Goal: Transaction & Acquisition: Download file/media

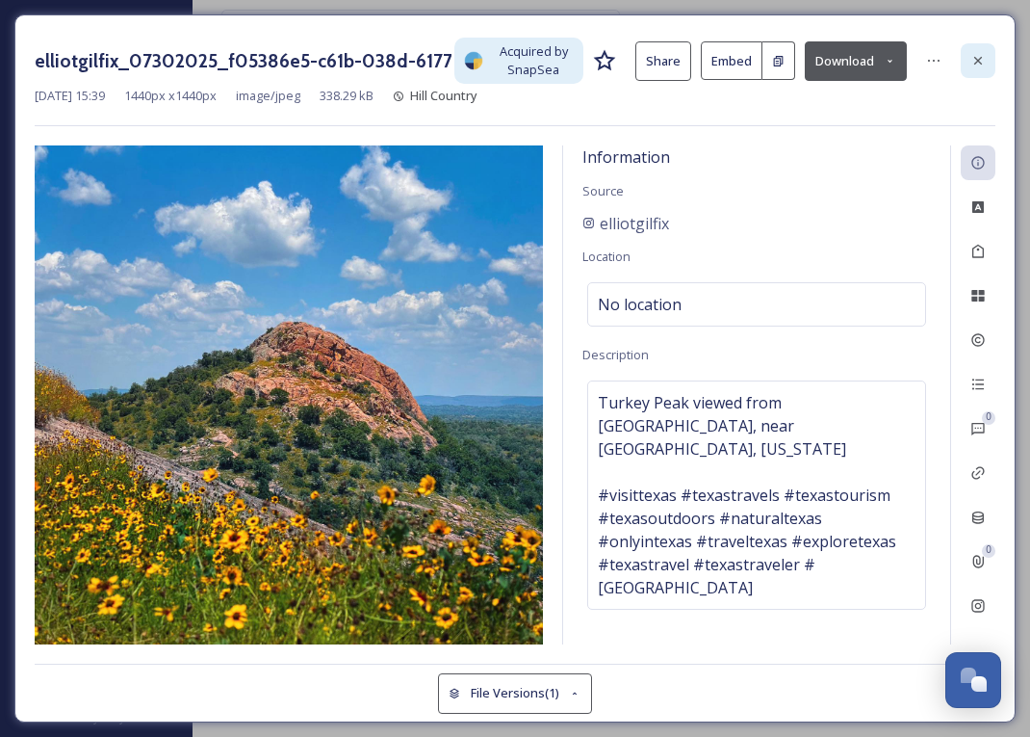
click at [982, 63] on icon at bounding box center [978, 60] width 15 height 15
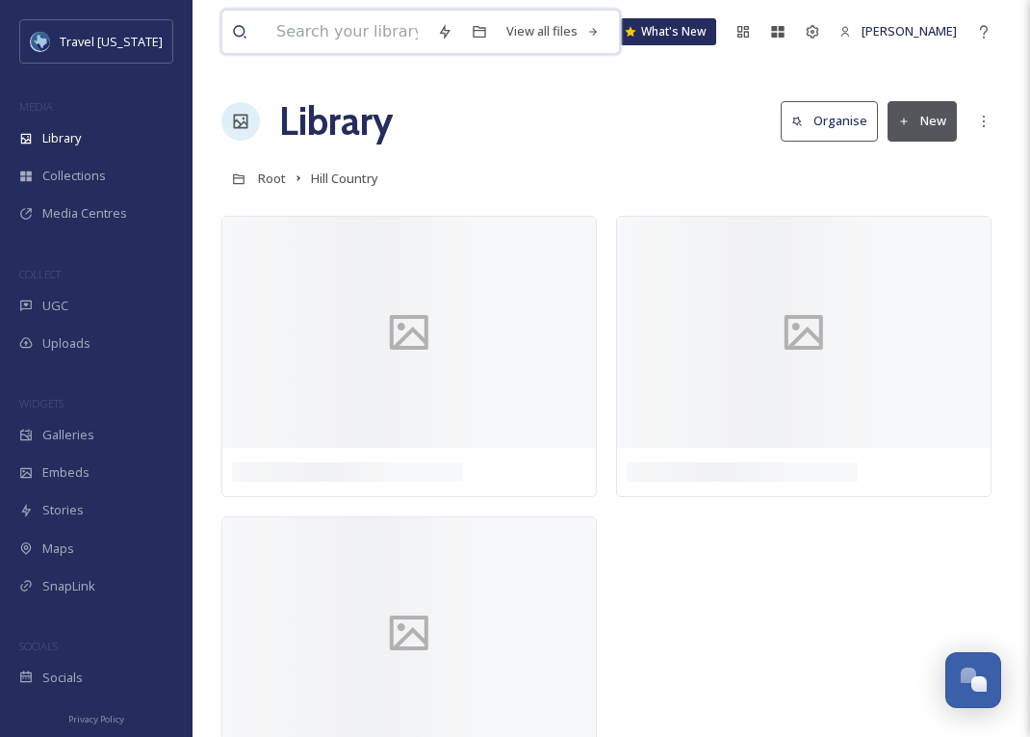
click at [391, 34] on input at bounding box center [347, 32] width 161 height 42
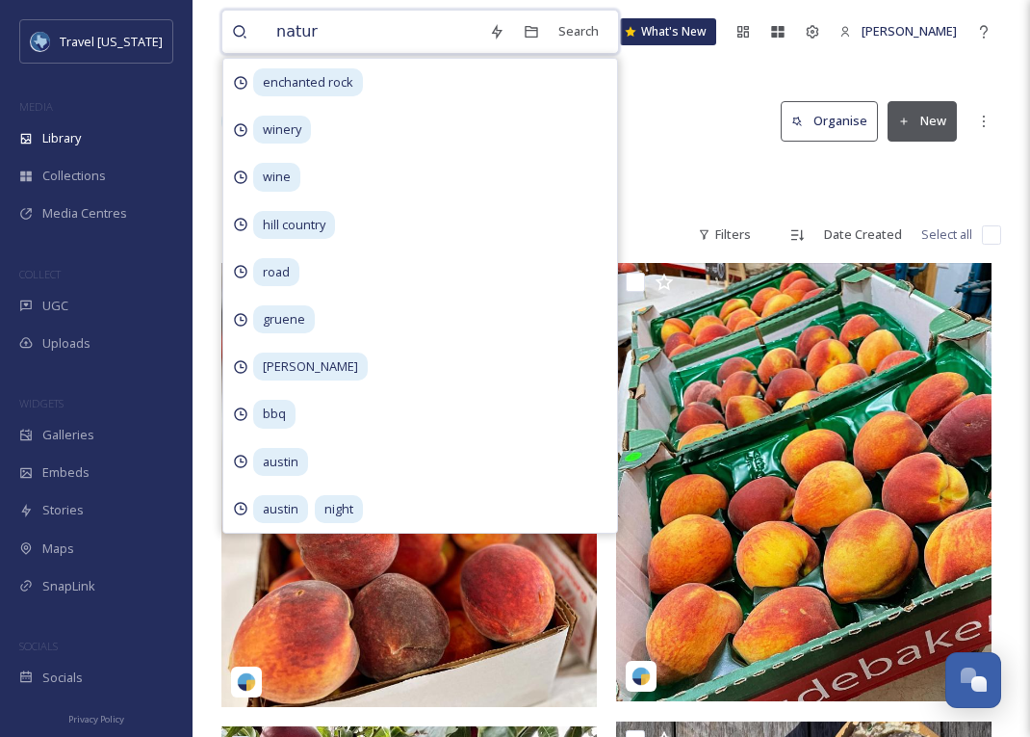
type input "nature"
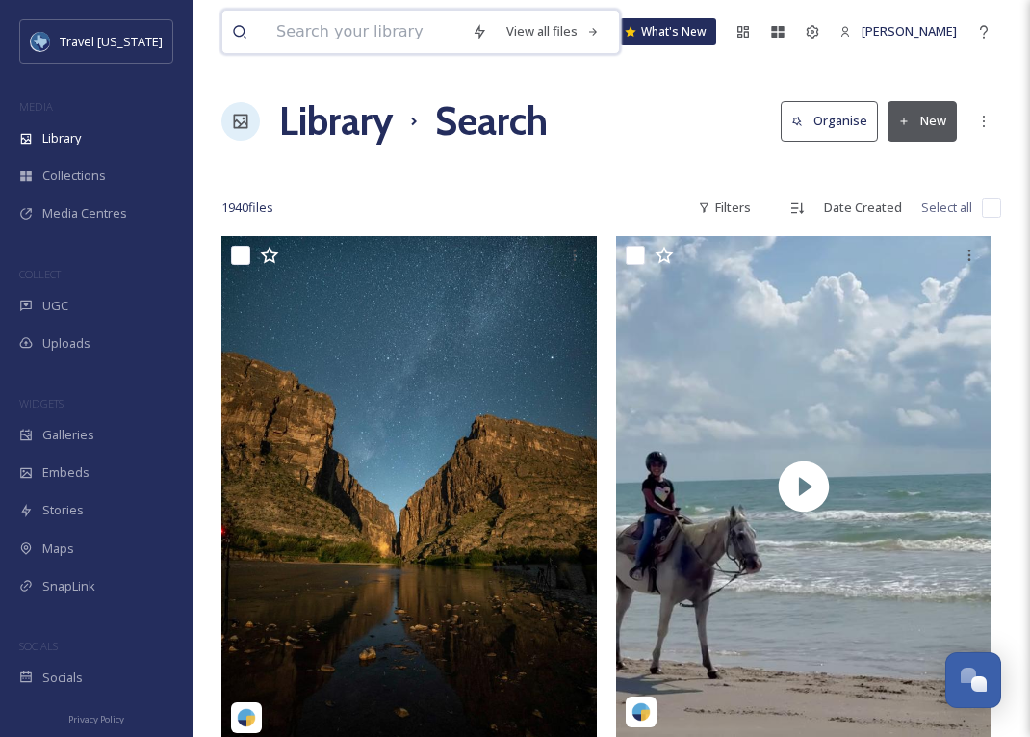
click at [391, 33] on input at bounding box center [364, 32] width 195 height 42
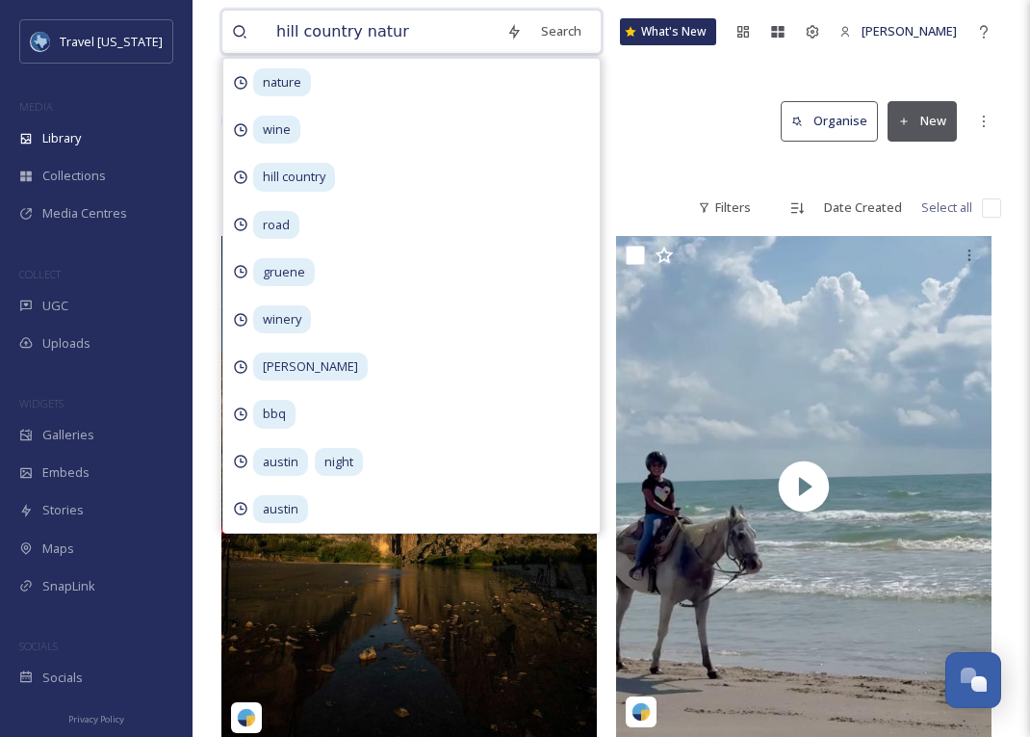
type input "hill country nature"
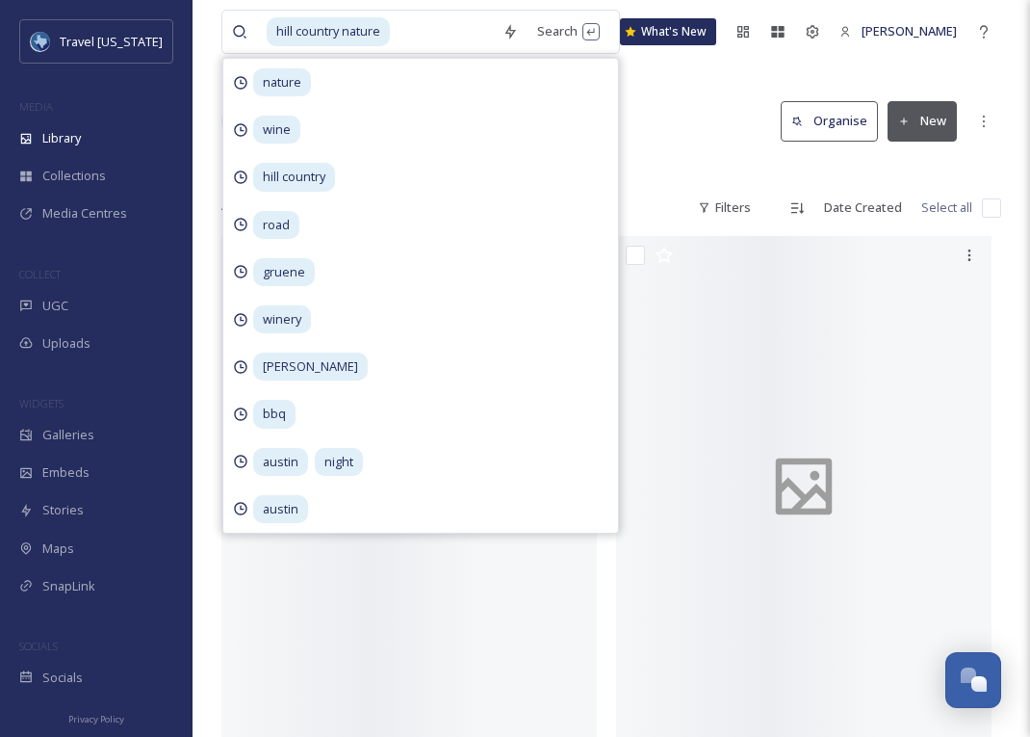
click at [710, 102] on div "Library Search Organise New" at bounding box center [611, 121] width 780 height 58
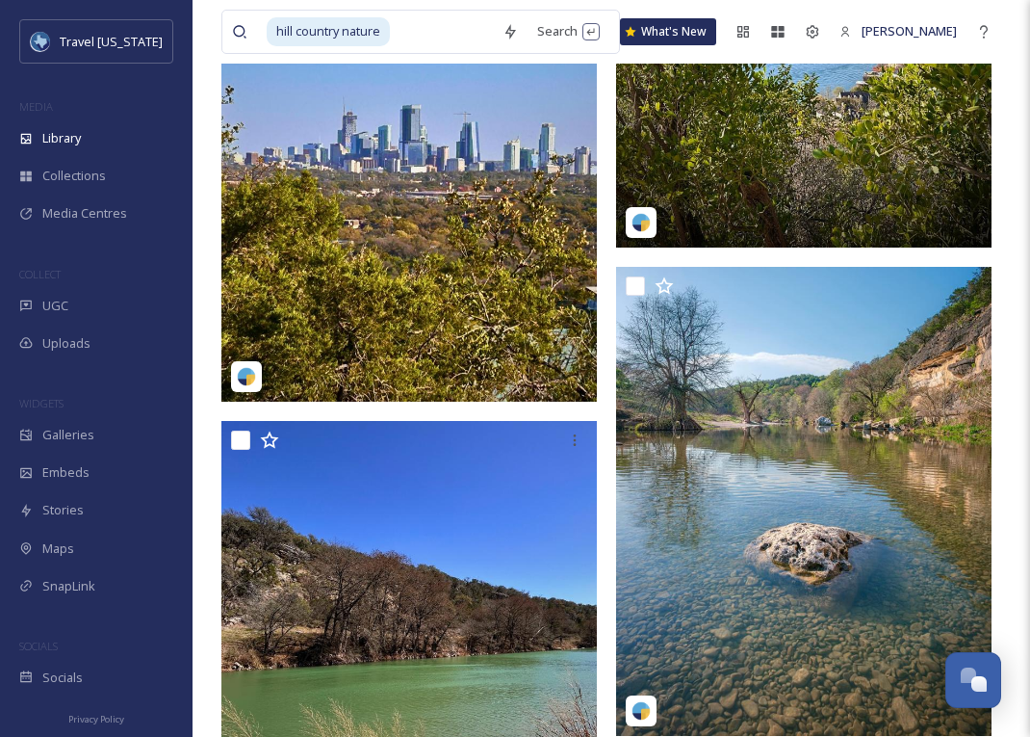
scroll to position [13867, 0]
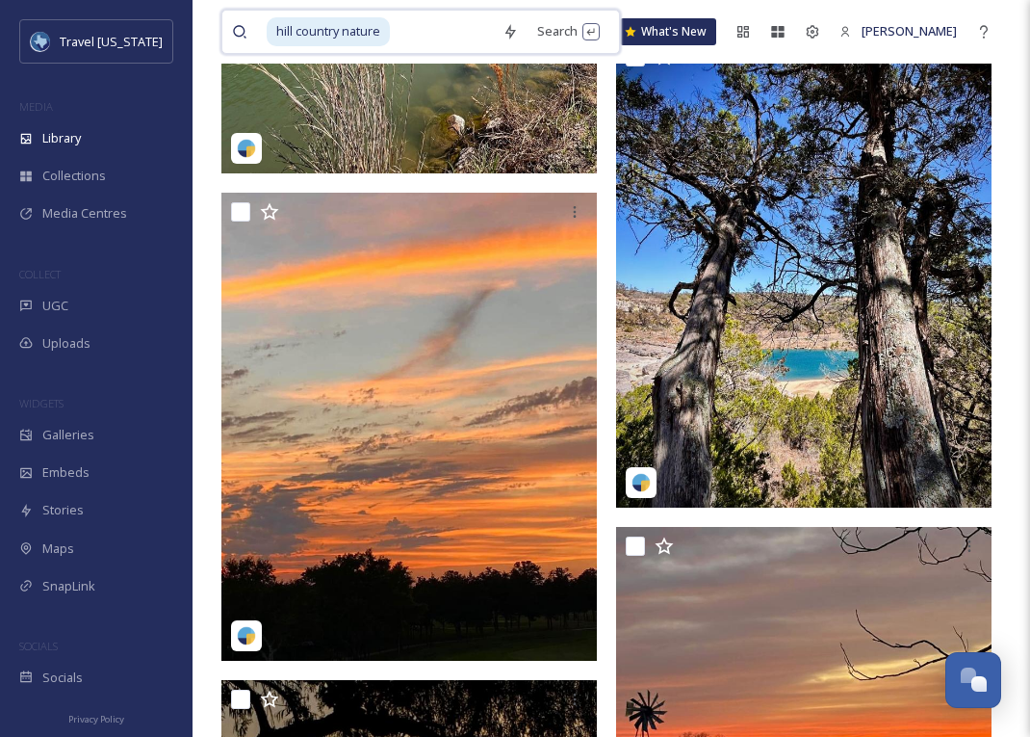
click at [453, 19] on input at bounding box center [442, 32] width 101 height 42
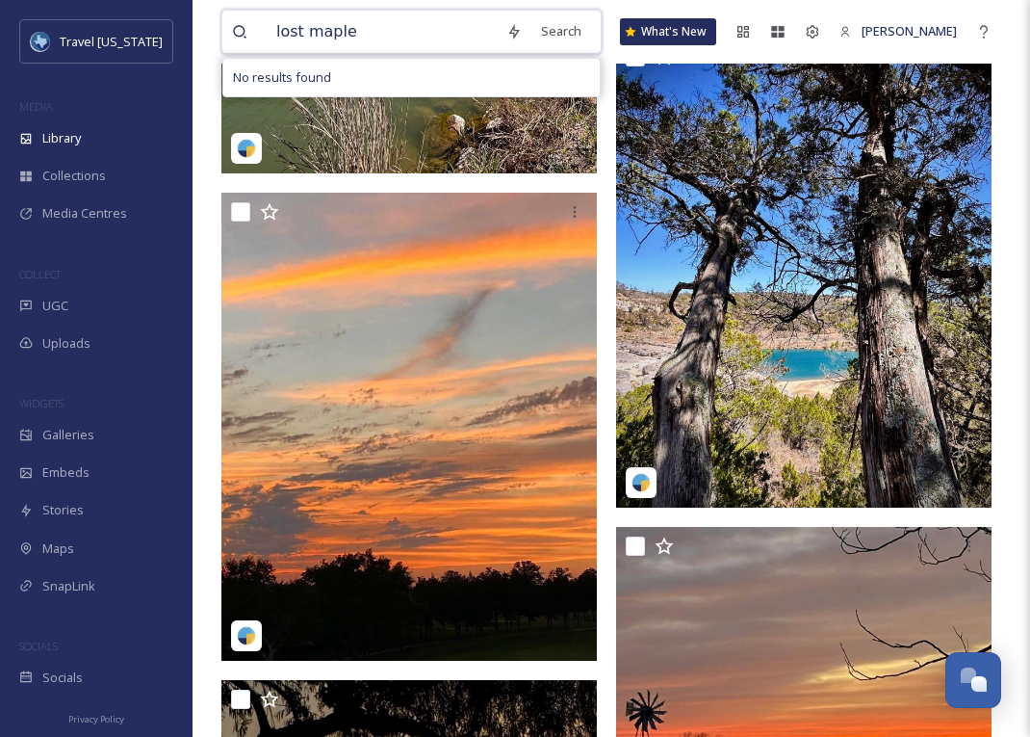
type input "lost [PERSON_NAME]"
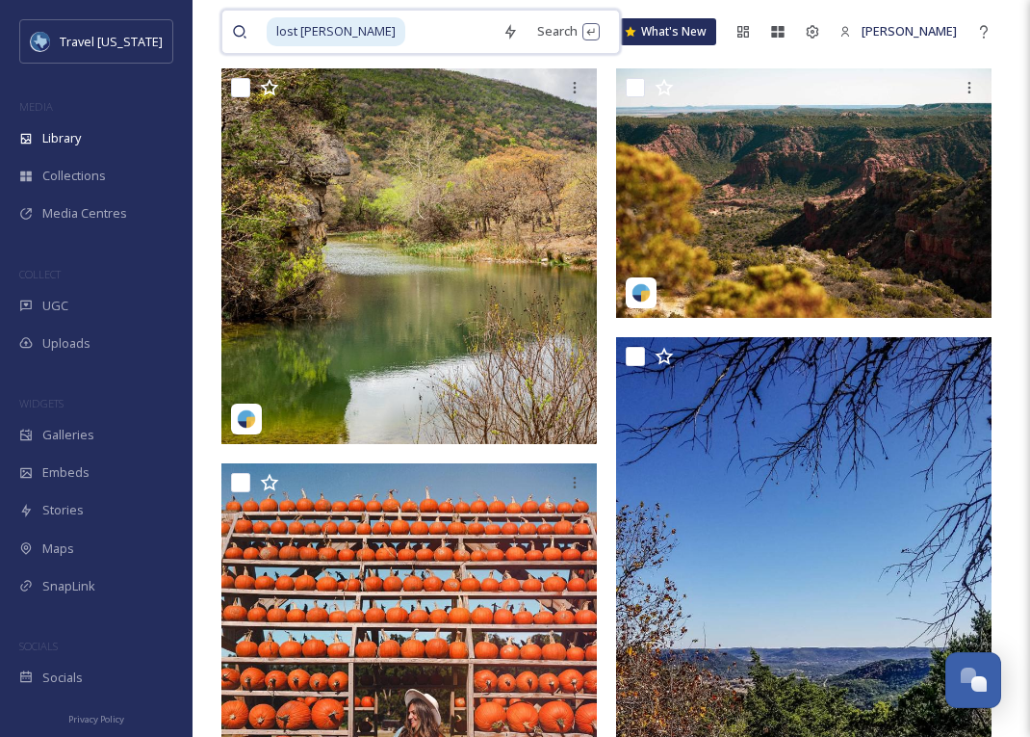
scroll to position [150, 0]
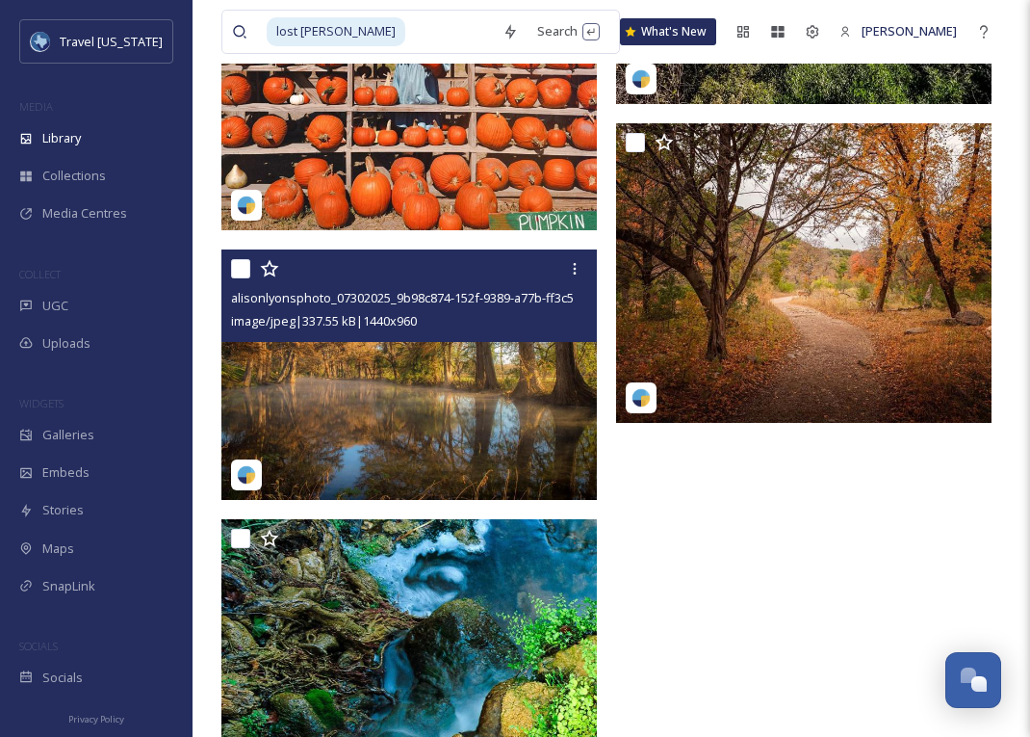
scroll to position [791, 0]
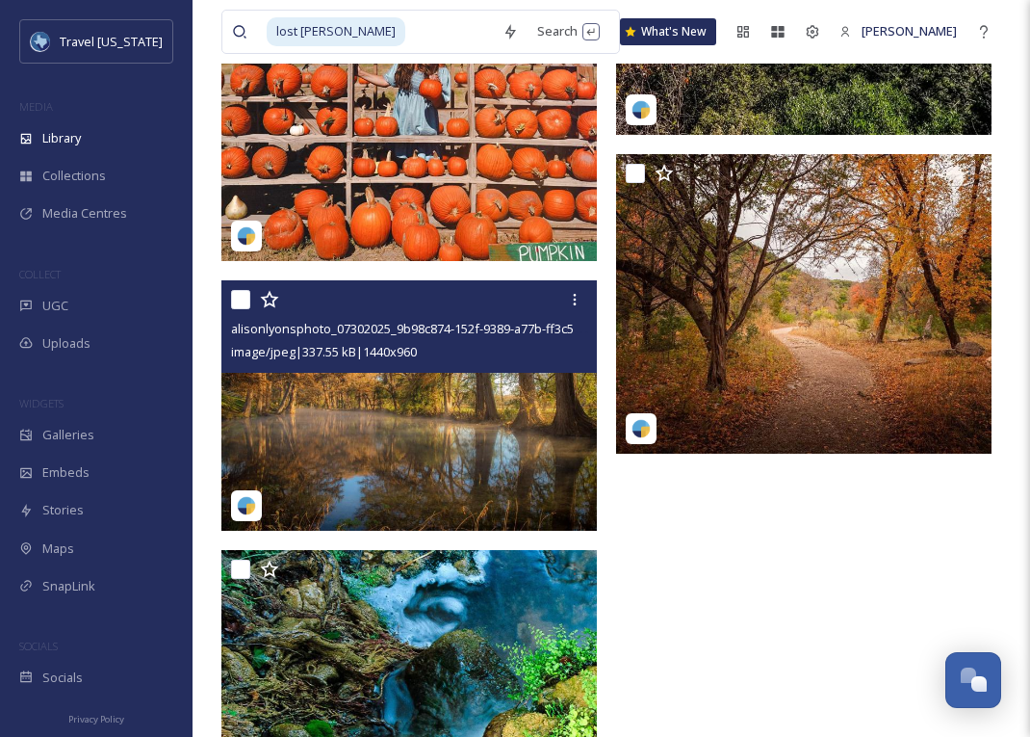
click at [427, 377] on img at bounding box center [409, 404] width 376 height 250
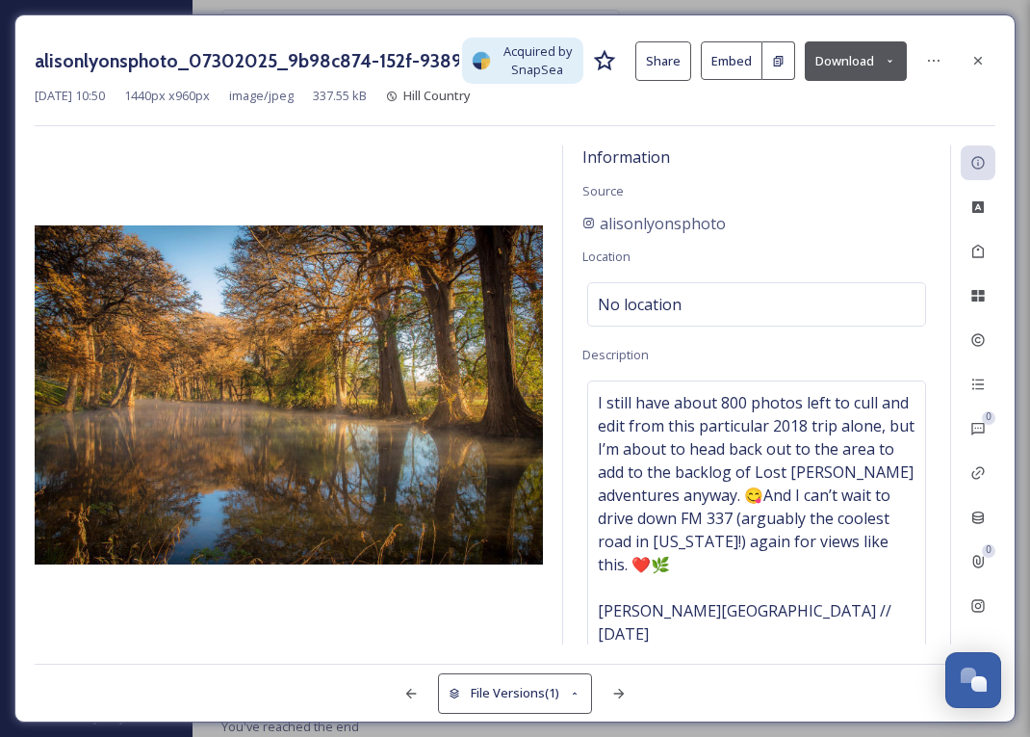
click at [824, 64] on button "Download" at bounding box center [856, 60] width 102 height 39
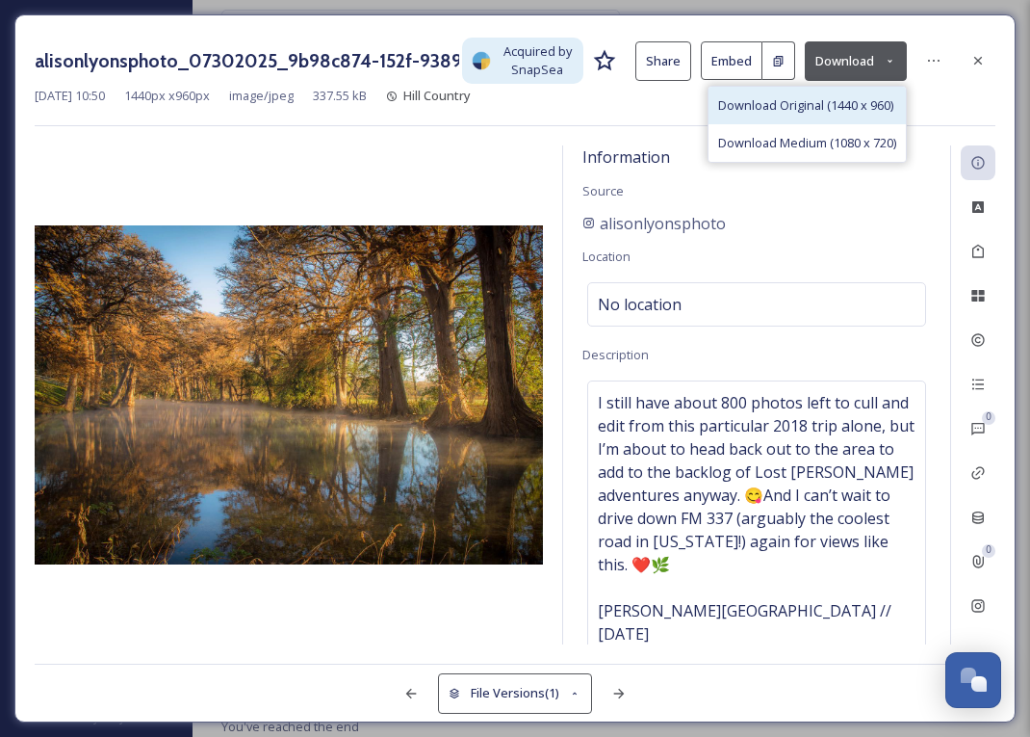
click at [798, 98] on span "Download Original (1440 x 960)" at bounding box center [805, 105] width 175 height 18
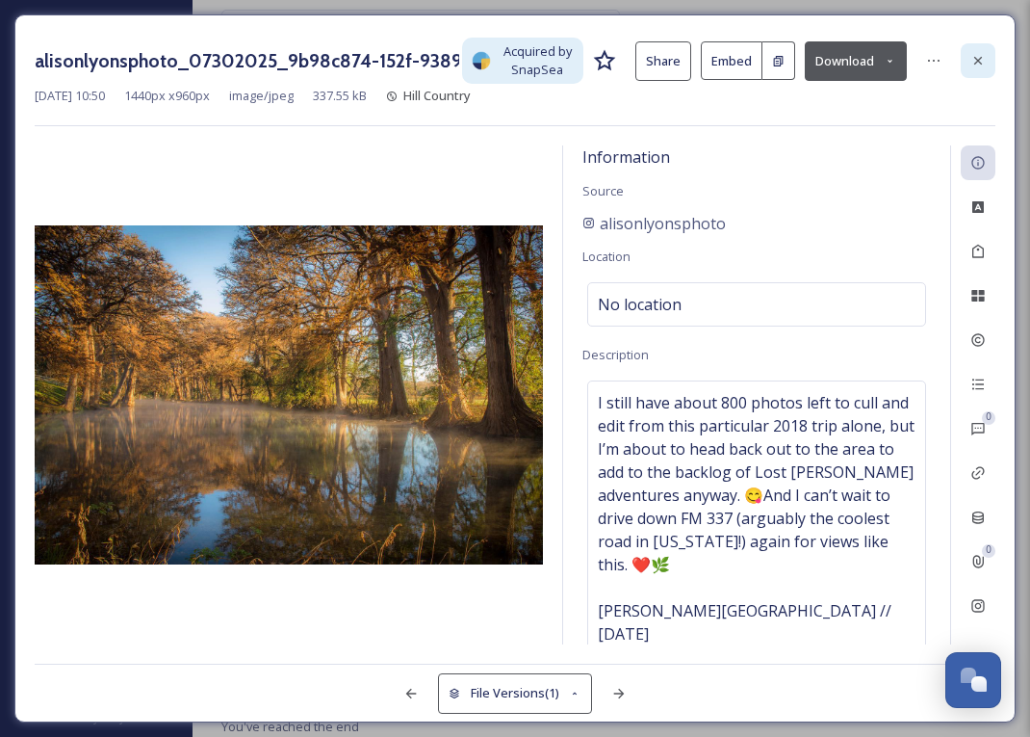
click at [983, 72] on div at bounding box center [978, 60] width 35 height 35
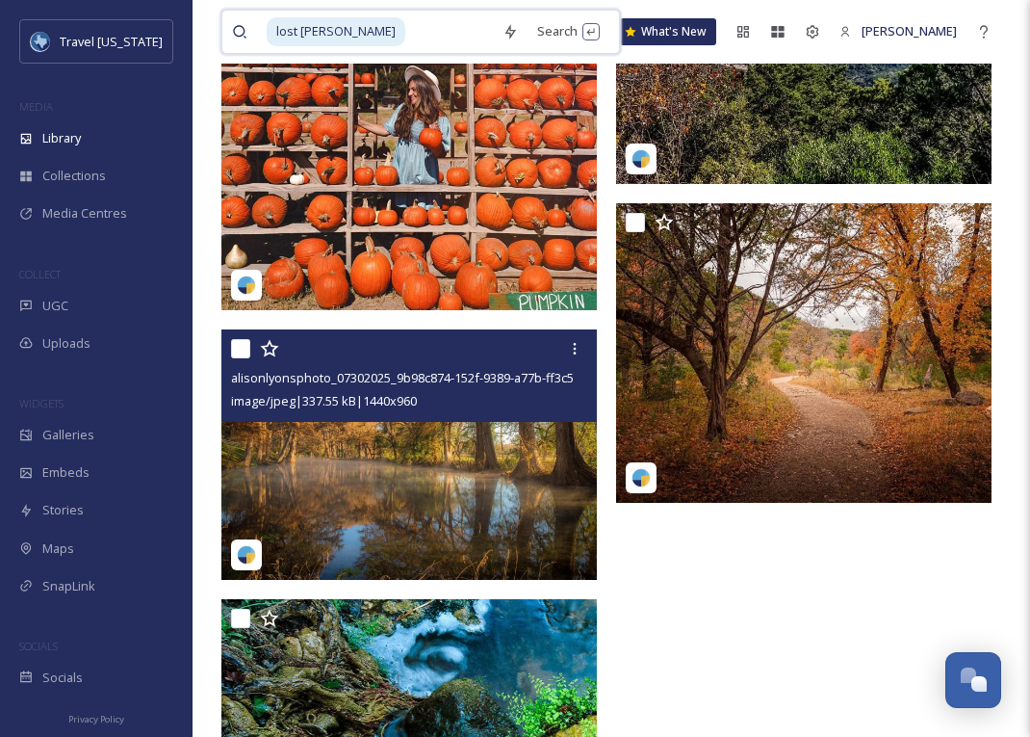
click at [407, 38] on input at bounding box center [450, 32] width 86 height 42
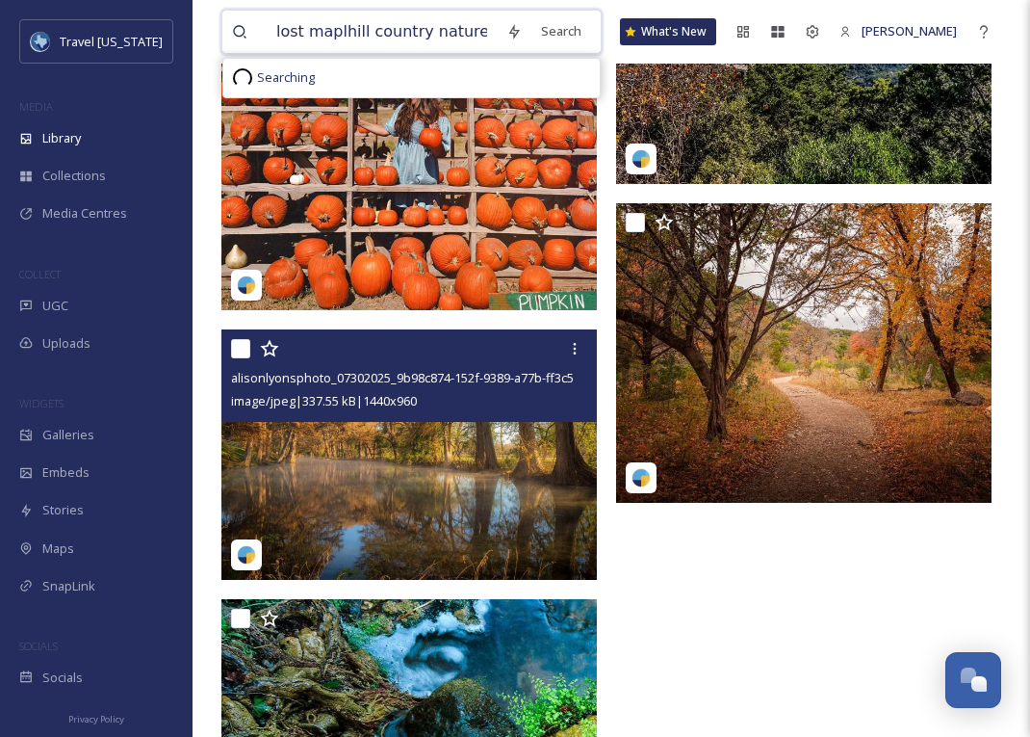
click at [317, 34] on input "lost maplhill country nature" at bounding box center [382, 32] width 230 height 42
type input "hill country nature"
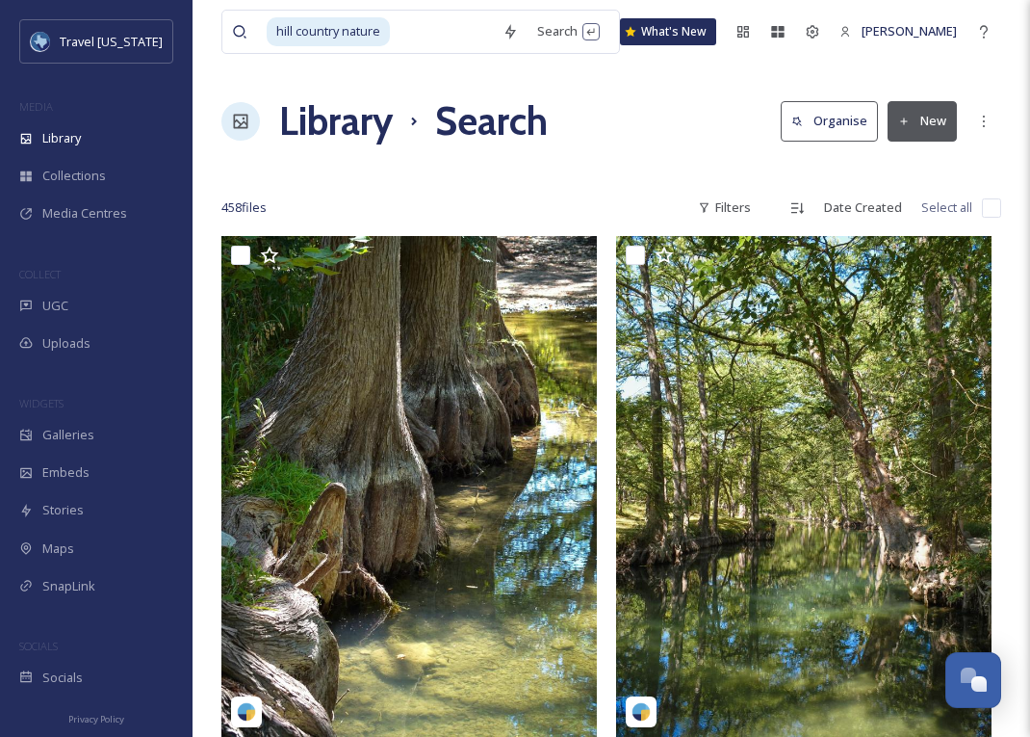
click at [602, 202] on div "458 file s Filters Date Created Select all" at bounding box center [611, 208] width 780 height 38
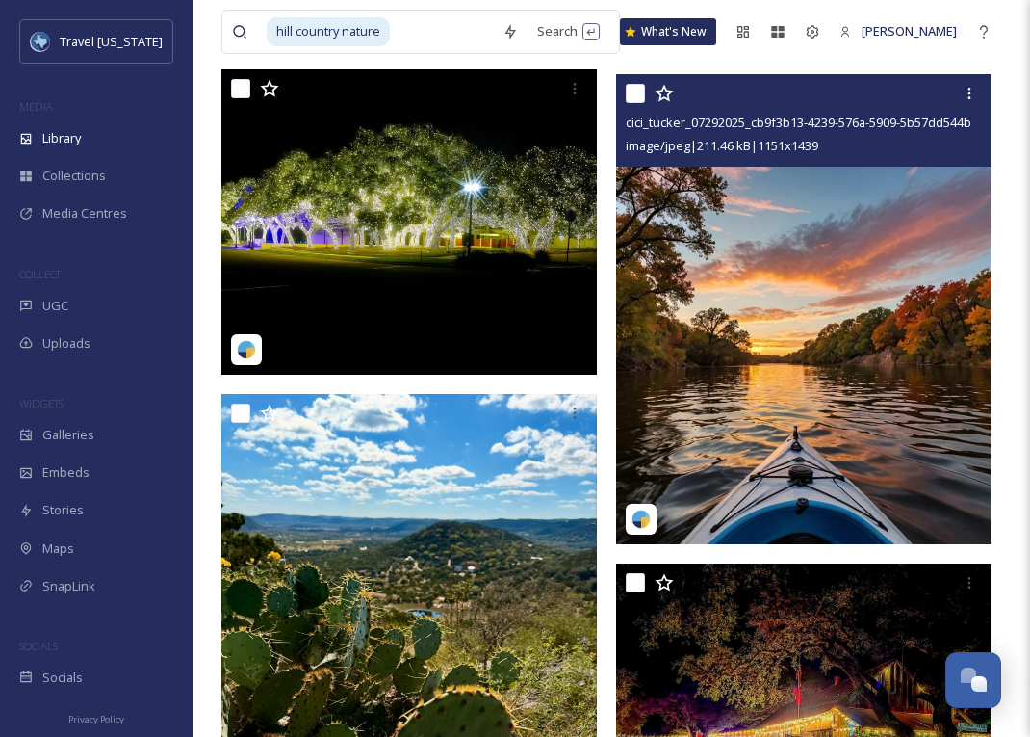
scroll to position [18098, 0]
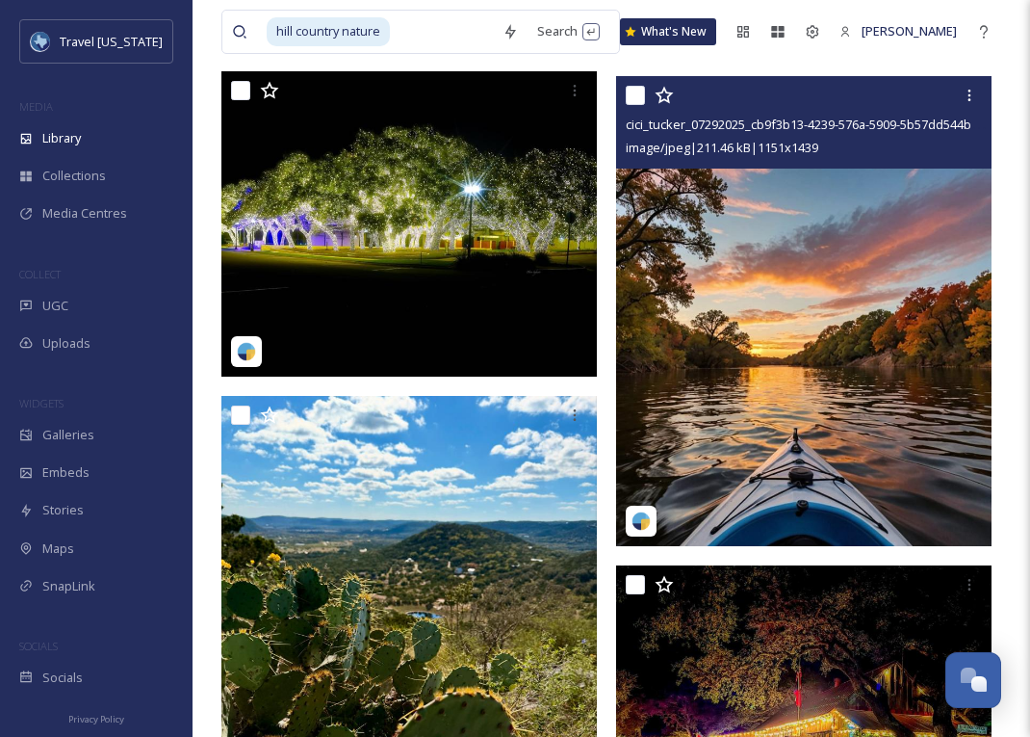
click at [738, 268] on img at bounding box center [804, 311] width 376 height 470
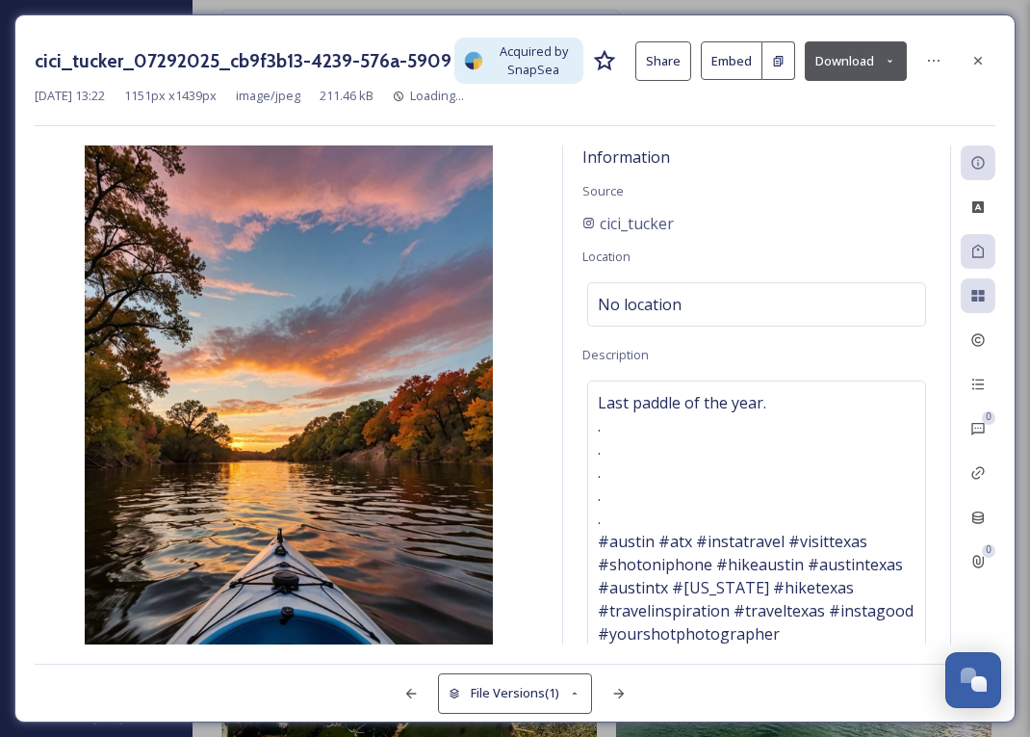
click at [822, 71] on button "Download" at bounding box center [856, 60] width 102 height 39
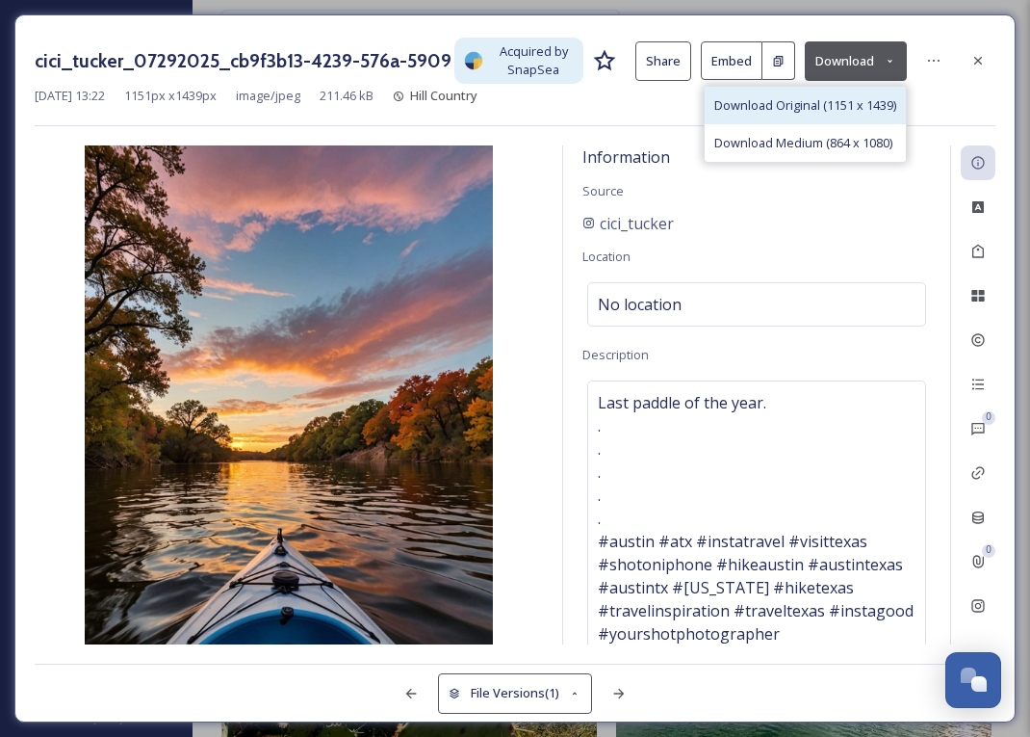
click at [799, 96] on span "Download Original (1151 x 1439)" at bounding box center [806, 105] width 182 height 18
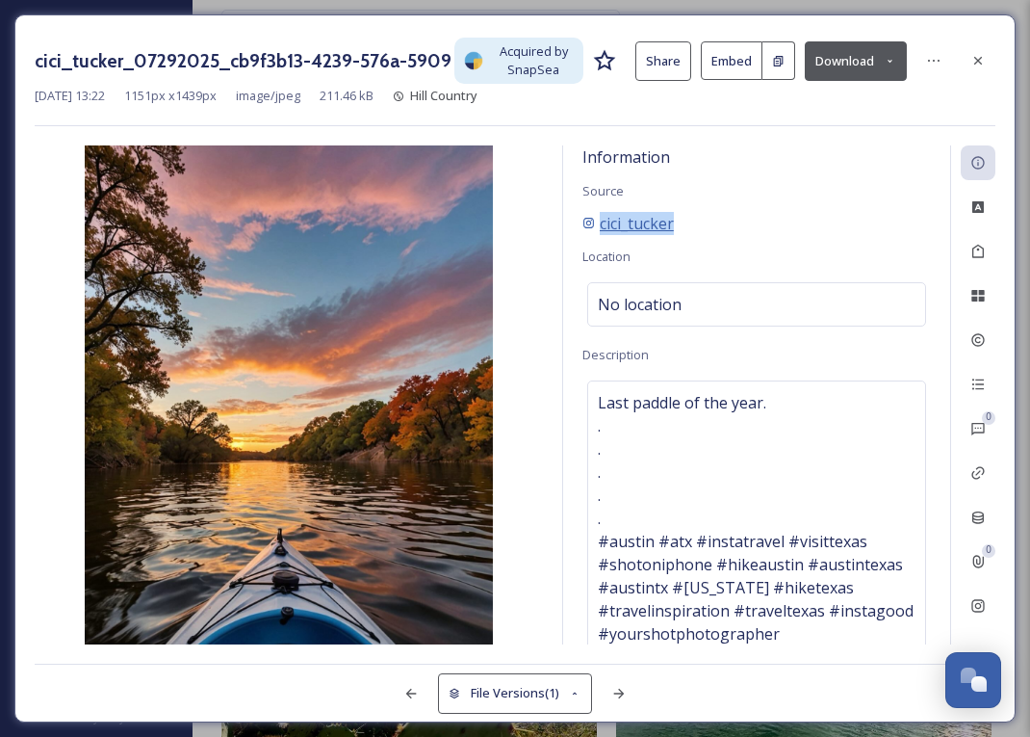
drag, startPoint x: 701, startPoint y: 224, endPoint x: 595, endPoint y: 224, distance: 105.9
click at [595, 224] on div "cici_tucker" at bounding box center [757, 223] width 349 height 23
copy span "cici_tucker"
click at [990, 61] on div at bounding box center [978, 60] width 35 height 35
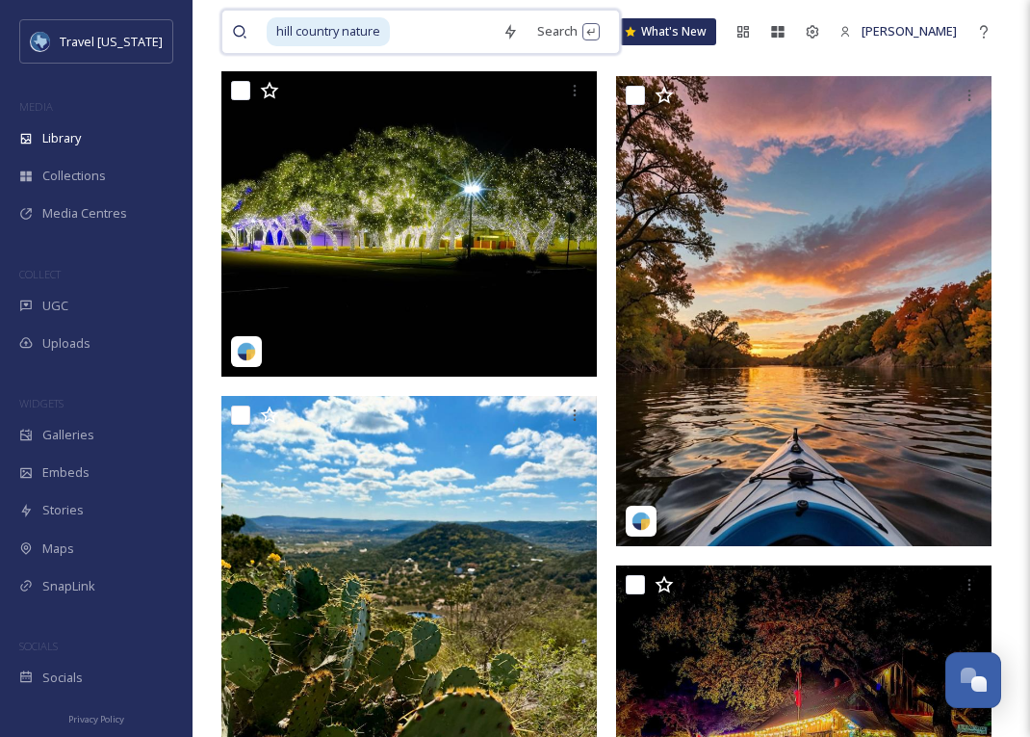
click at [401, 48] on input at bounding box center [442, 32] width 101 height 42
type input "h"
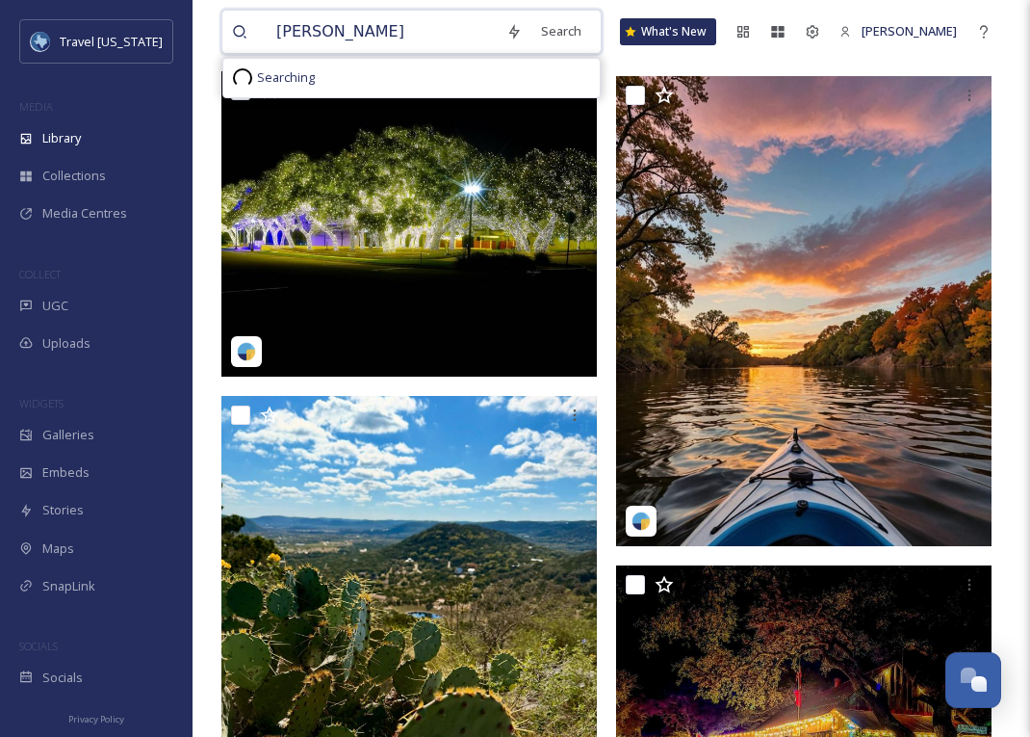
type input "winery"
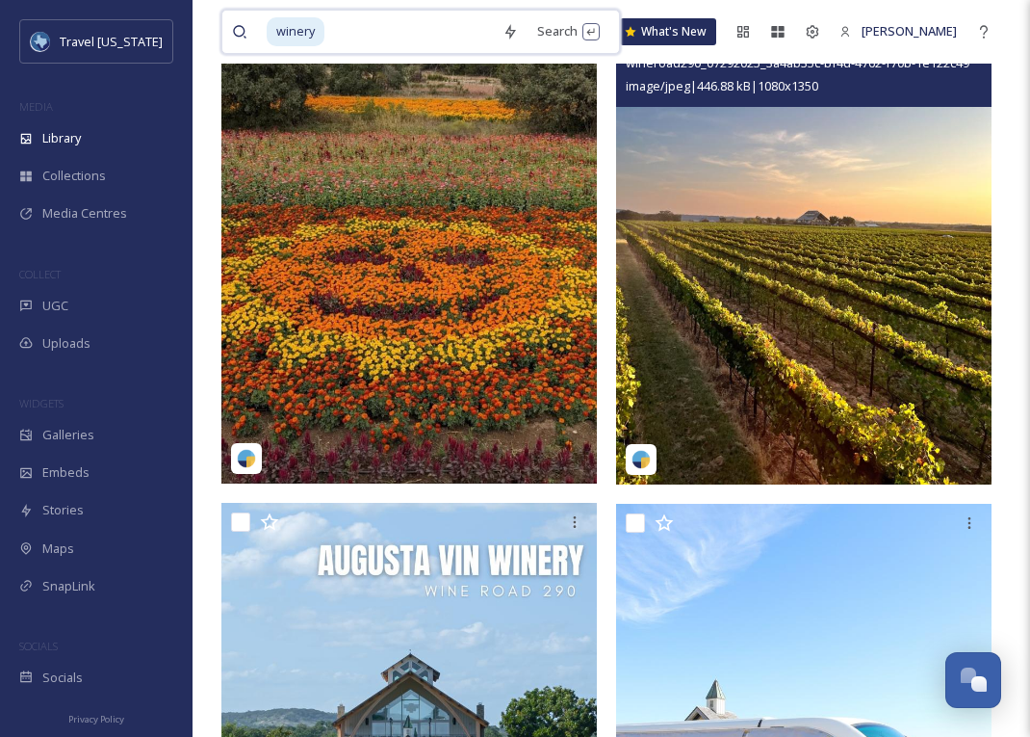
scroll to position [1628, 0]
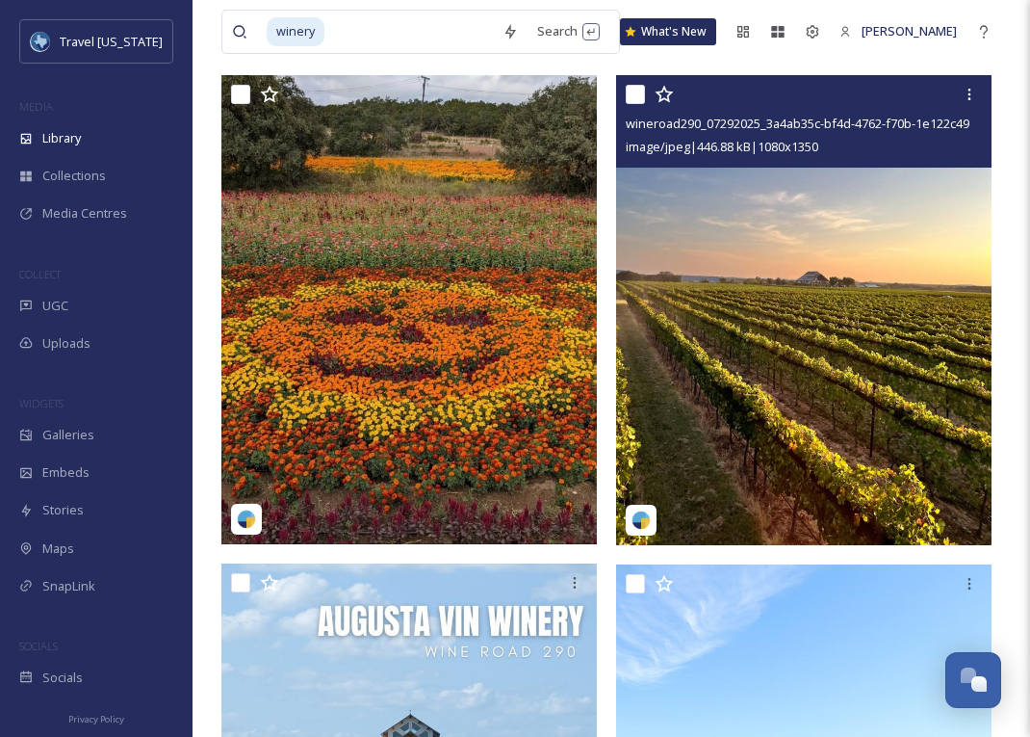
click at [869, 290] on img at bounding box center [804, 310] width 376 height 470
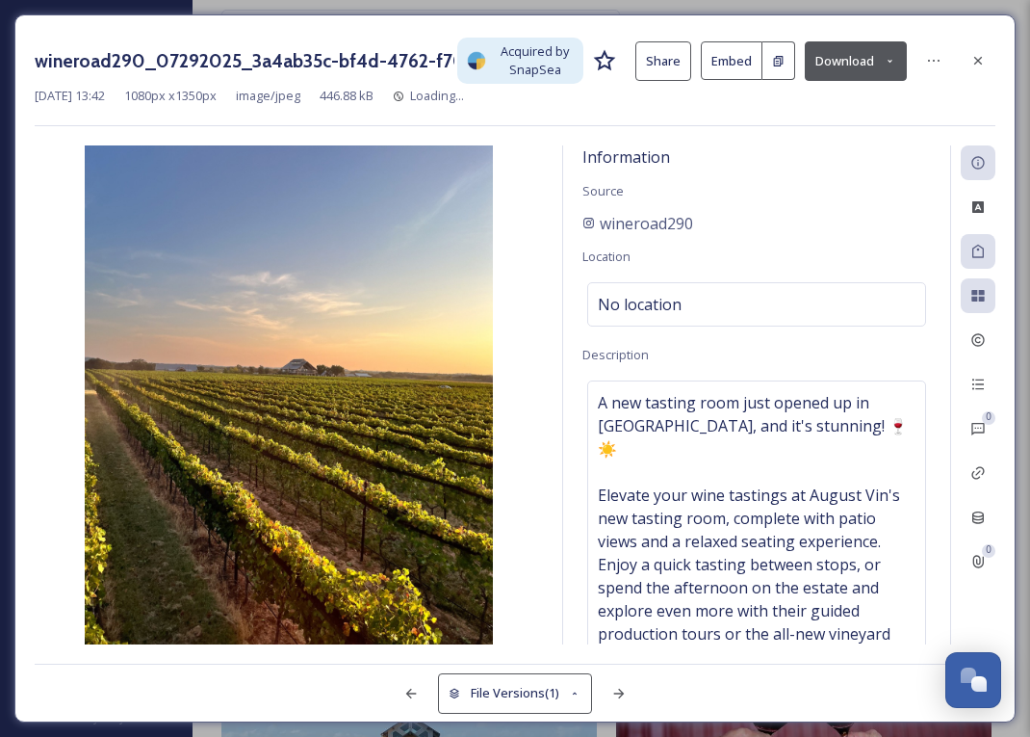
click at [844, 65] on button "Download" at bounding box center [856, 60] width 102 height 39
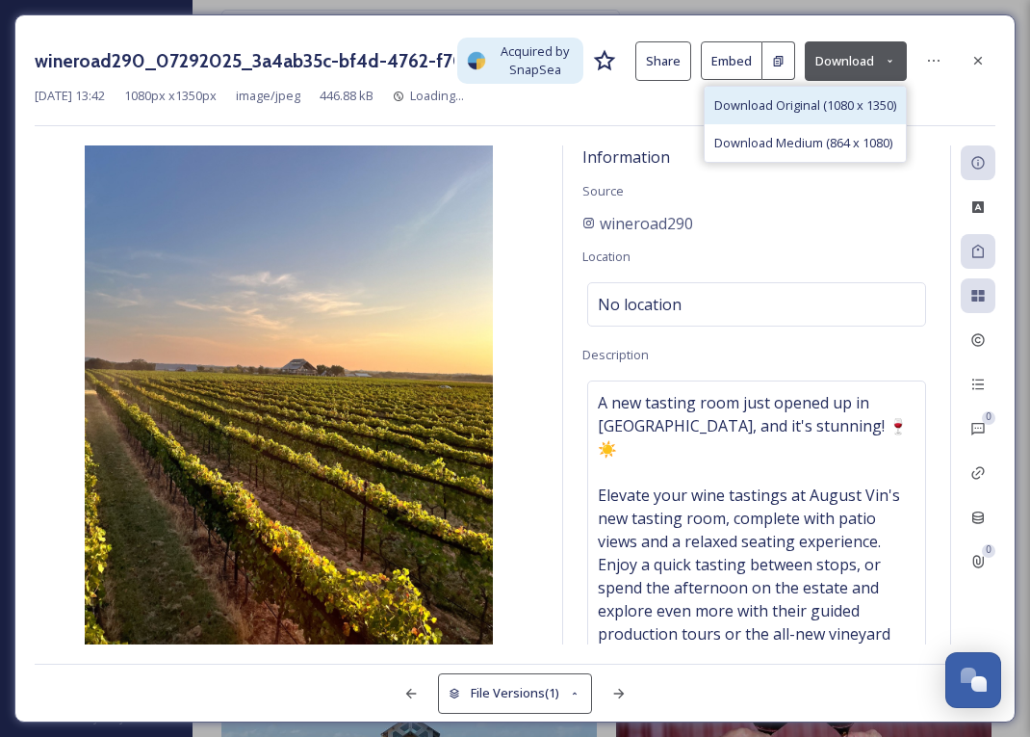
click at [833, 110] on span "Download Original (1080 x 1350)" at bounding box center [806, 105] width 182 height 18
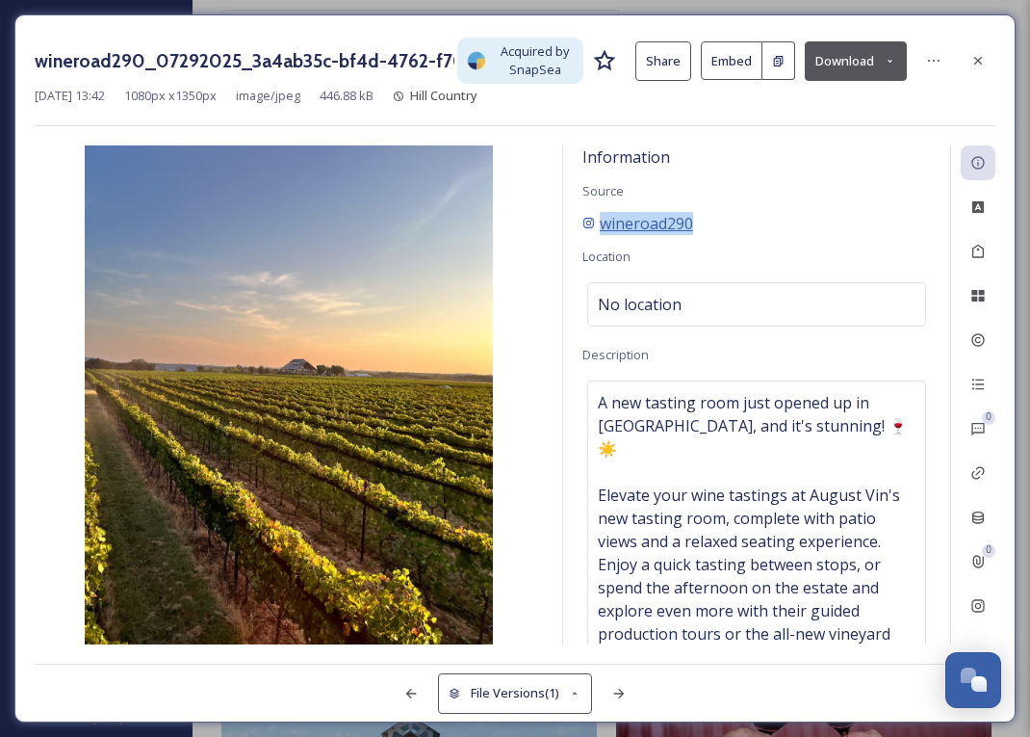
drag, startPoint x: 704, startPoint y: 224, endPoint x: 602, endPoint y: 223, distance: 102.1
click at [602, 223] on div "wineroad290" at bounding box center [757, 223] width 349 height 23
copy span "wineroad290"
